Goal: Task Accomplishment & Management: Use online tool/utility

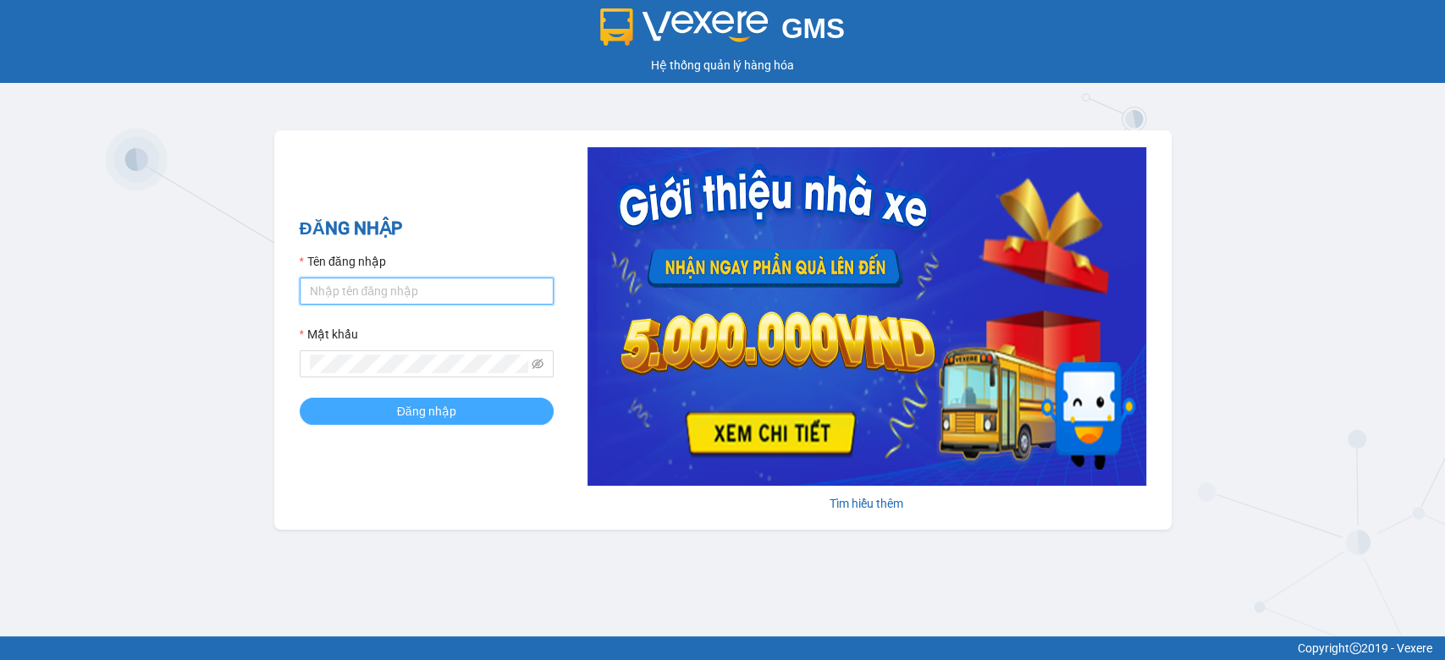
type input "dieuhanhvd.trungthanh"
click at [449, 413] on span "Đăng nhập" at bounding box center [426, 411] width 59 height 19
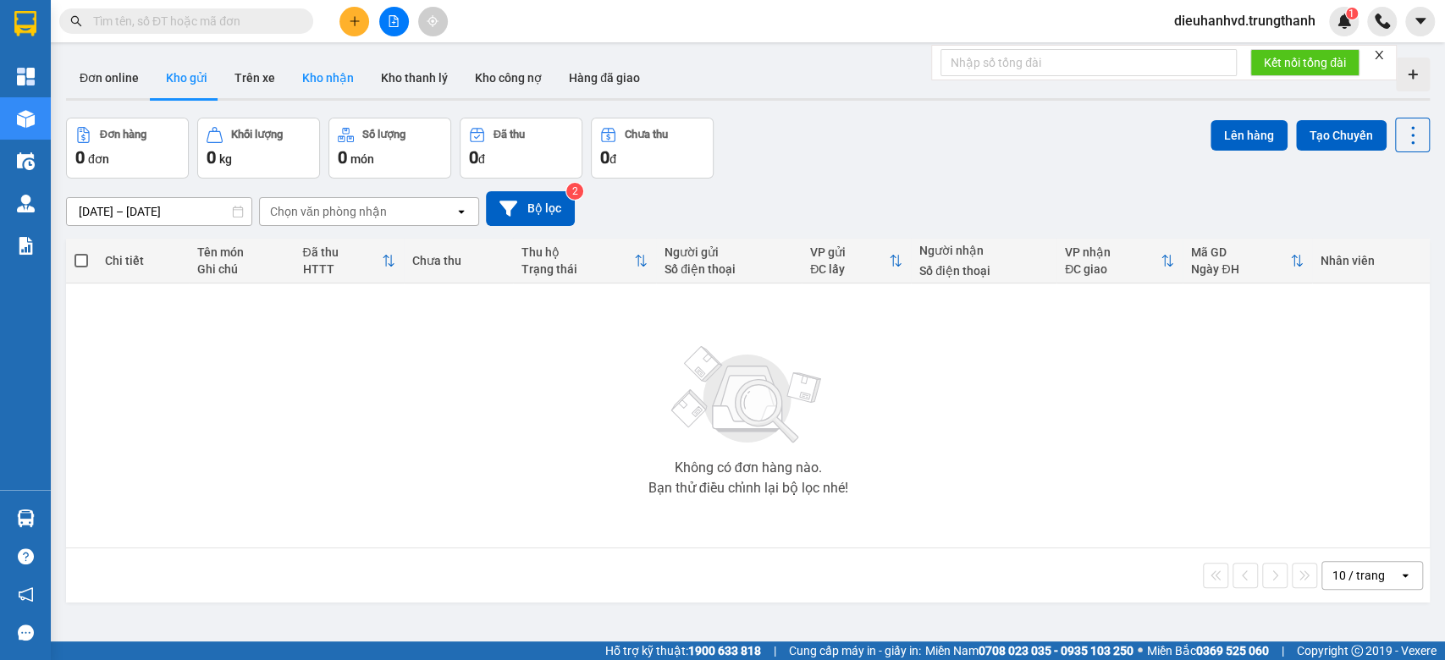
click at [325, 80] on button "Kho nhận" at bounding box center [328, 78] width 79 height 41
click at [461, 213] on icon at bounding box center [461, 211] width 6 height 3
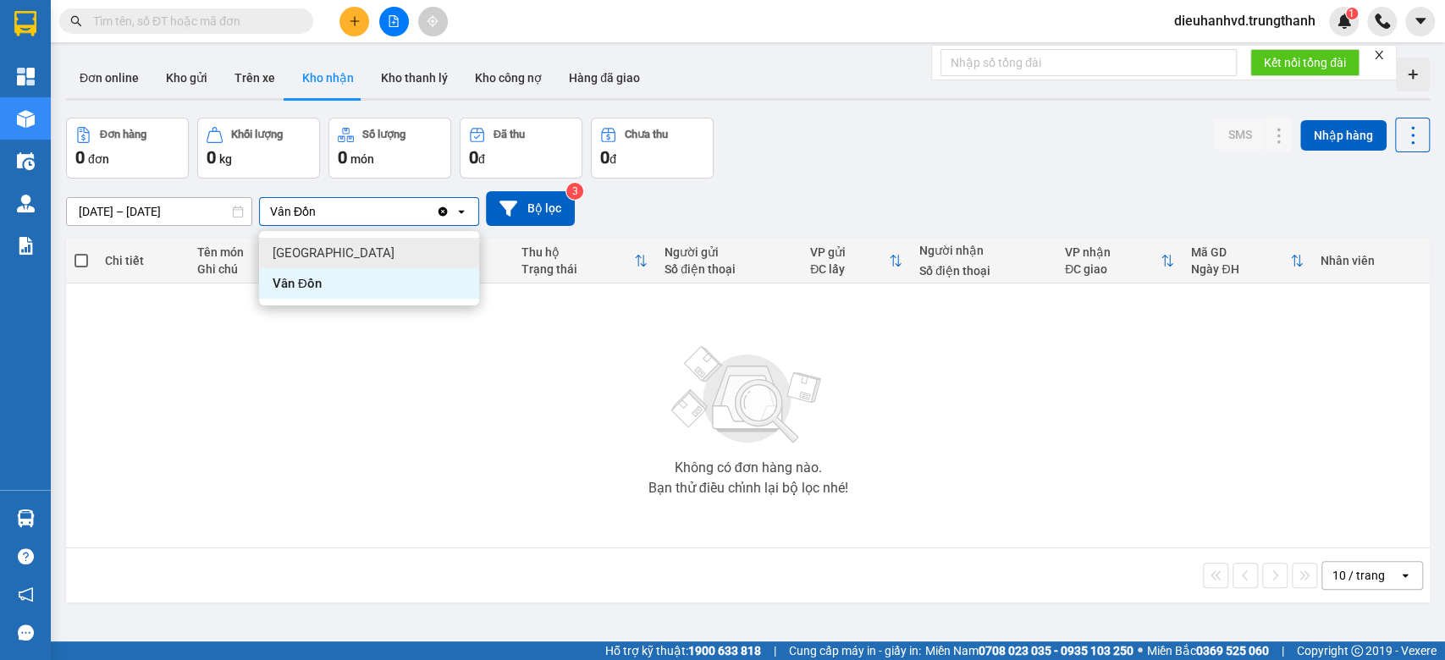
click at [412, 256] on div "Hà Nội" at bounding box center [369, 253] width 220 height 30
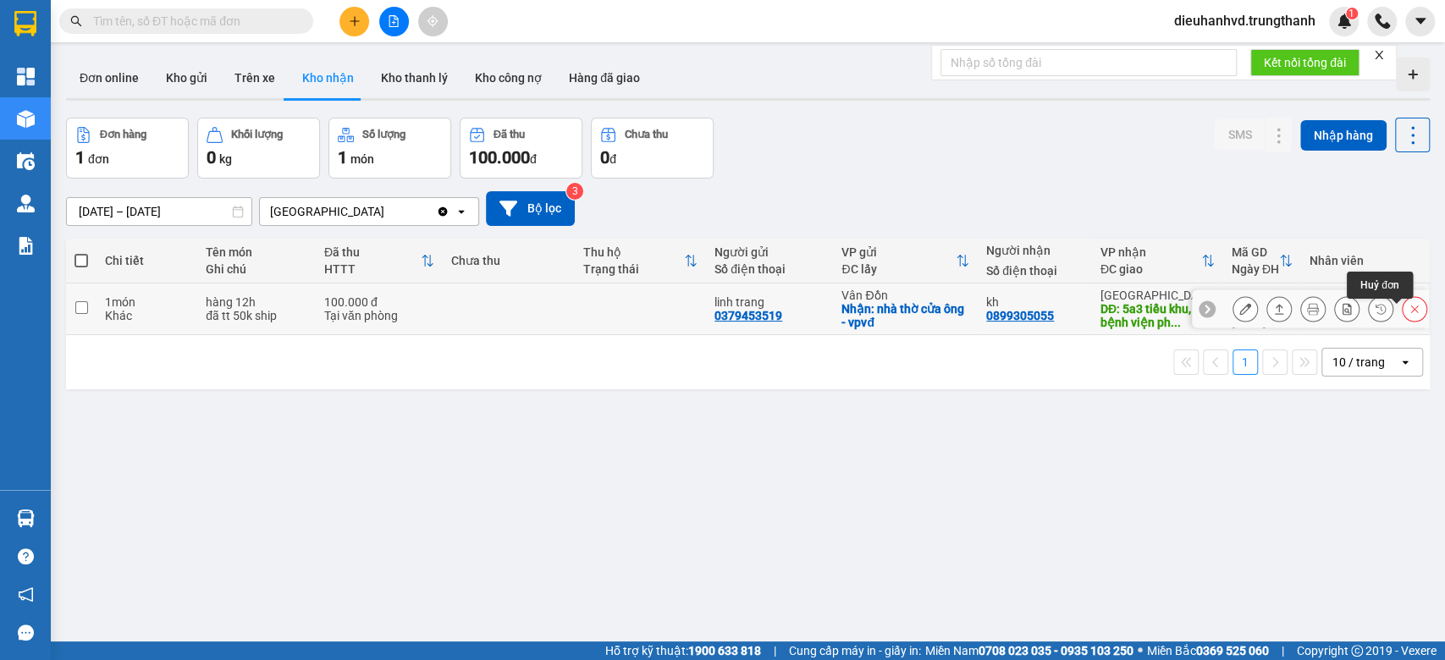
click at [1408, 311] on icon at bounding box center [1414, 309] width 12 height 12
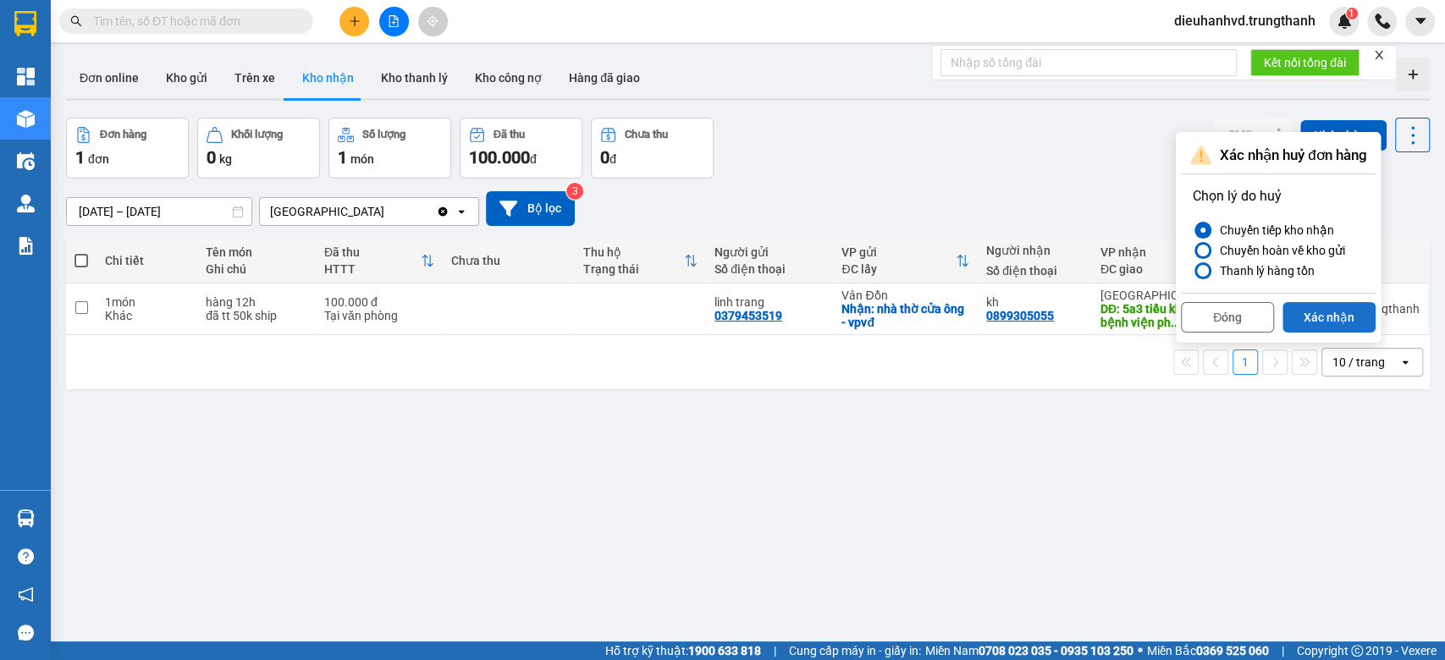
click at [1327, 317] on button "Xác nhận" at bounding box center [1328, 317] width 93 height 30
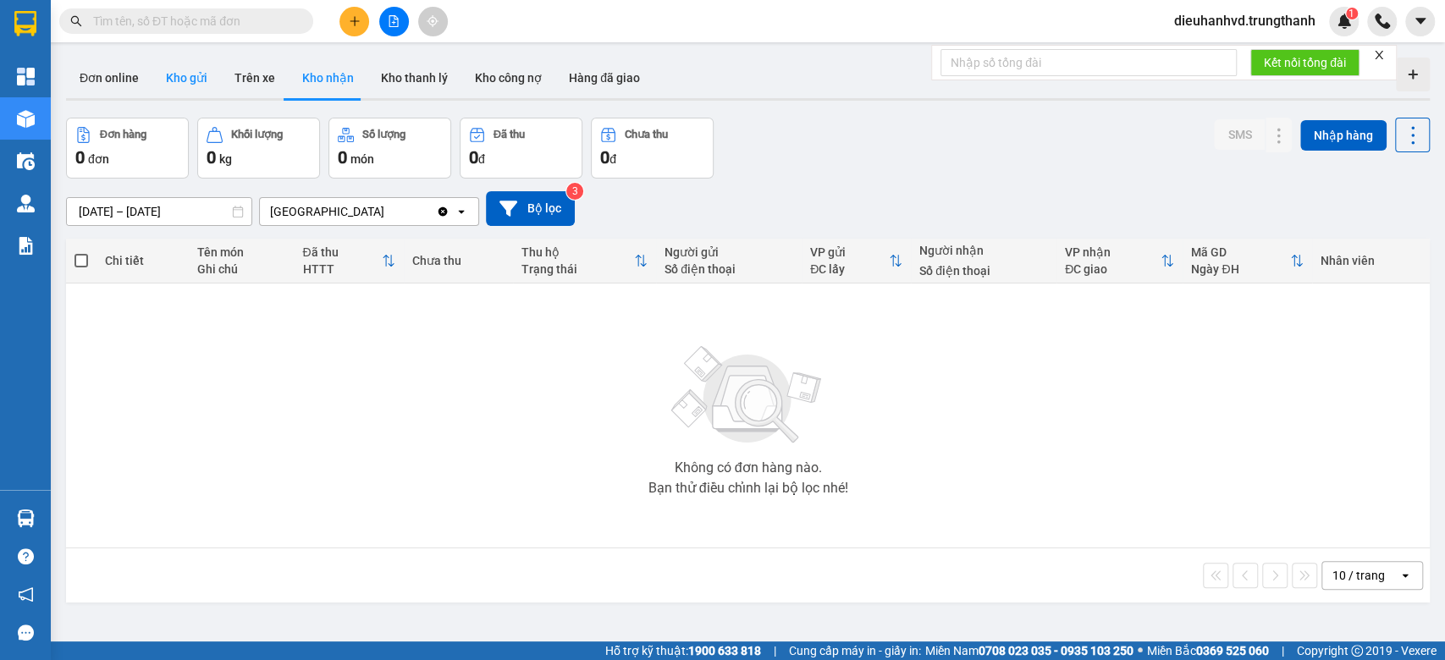
click at [190, 74] on button "Kho gửi" at bounding box center [186, 78] width 69 height 41
click at [306, 77] on button "Kho nhận" at bounding box center [328, 78] width 79 height 41
drag, startPoint x: 260, startPoint y: 80, endPoint x: 293, endPoint y: 74, distance: 33.5
click at [260, 81] on button "Trên xe" at bounding box center [255, 78] width 68 height 41
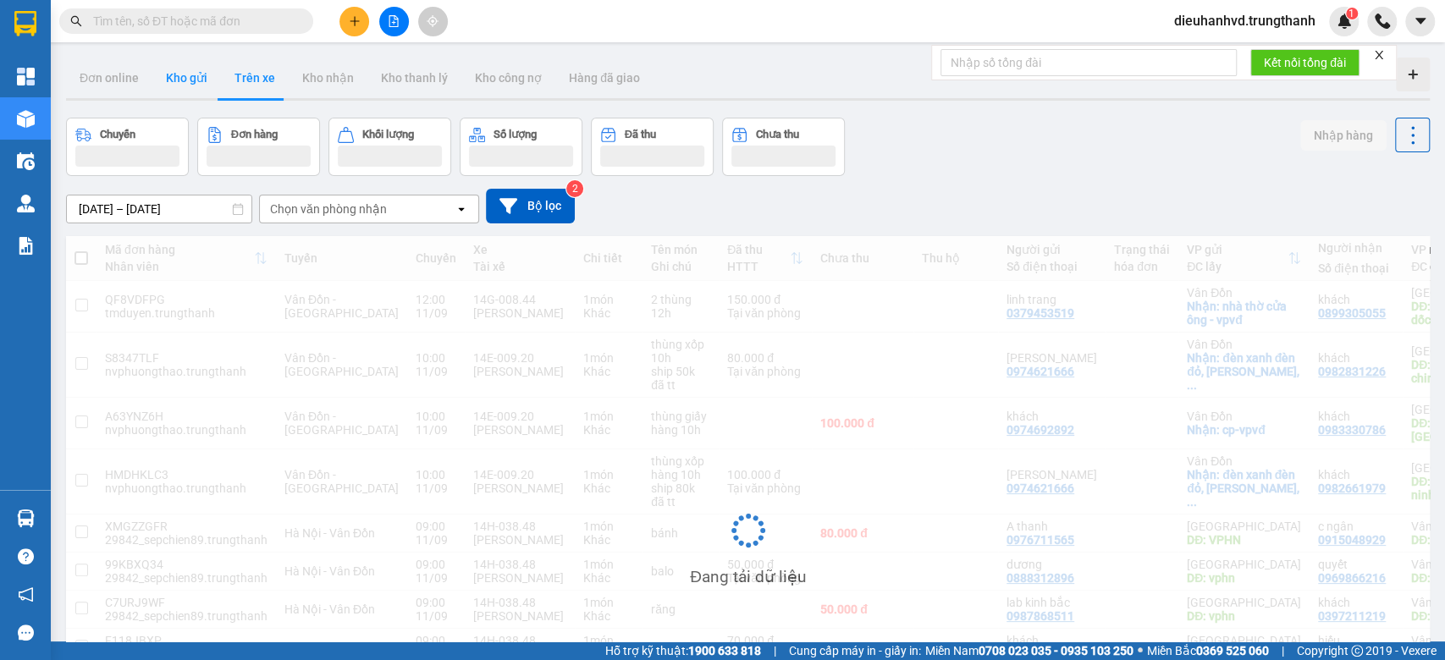
click at [190, 81] on button "Kho gửi" at bounding box center [186, 78] width 69 height 41
